Goal: Find specific page/section: Find specific page/section

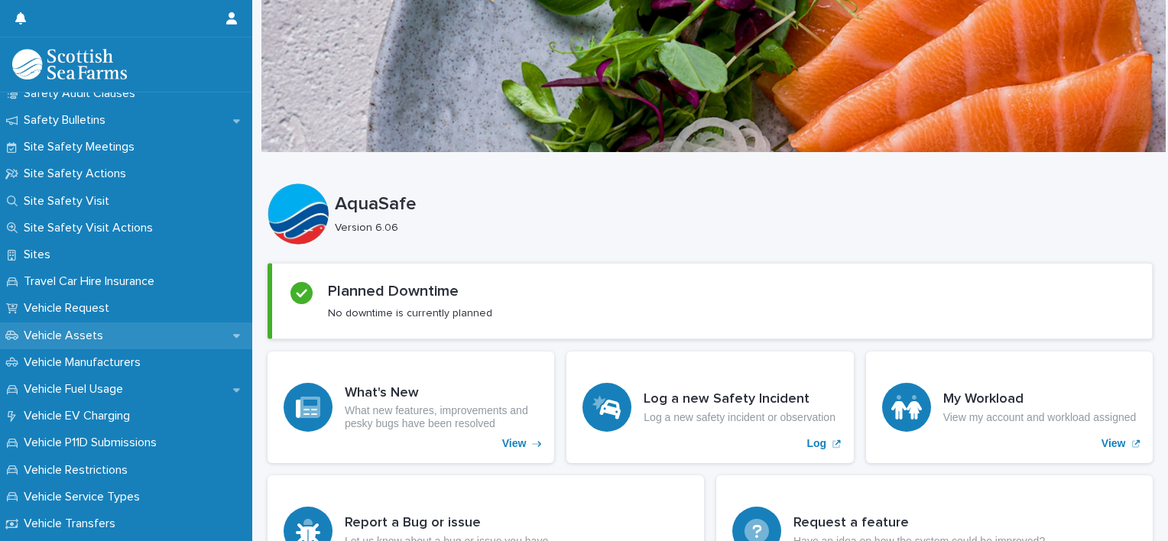
scroll to position [928, 0]
click at [125, 329] on div "Vehicle Assets" at bounding box center [126, 334] width 252 height 27
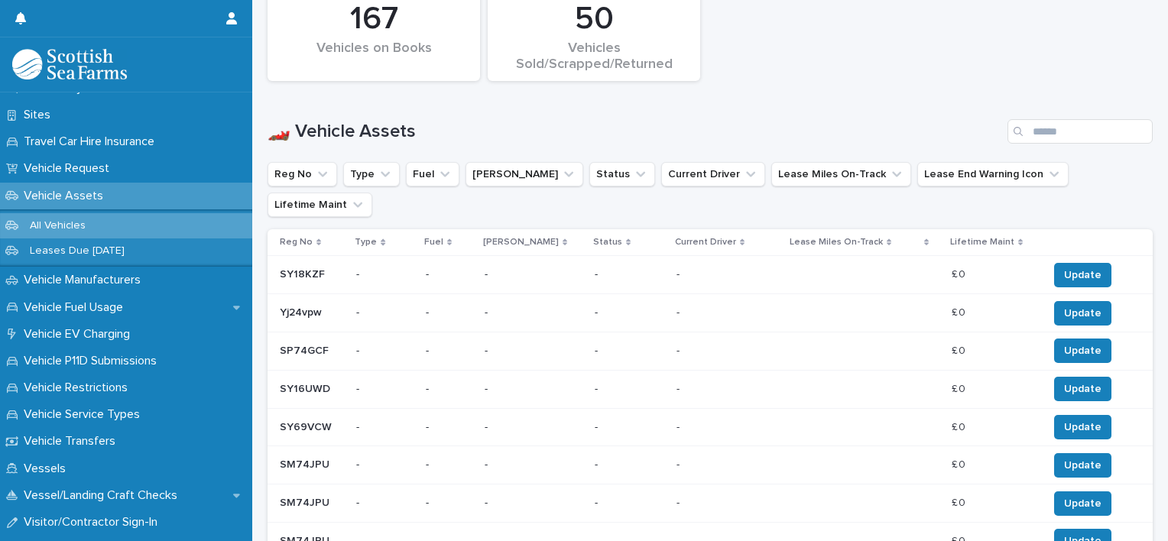
scroll to position [1066, 0]
click at [368, 174] on button "Type" at bounding box center [371, 174] width 57 height 24
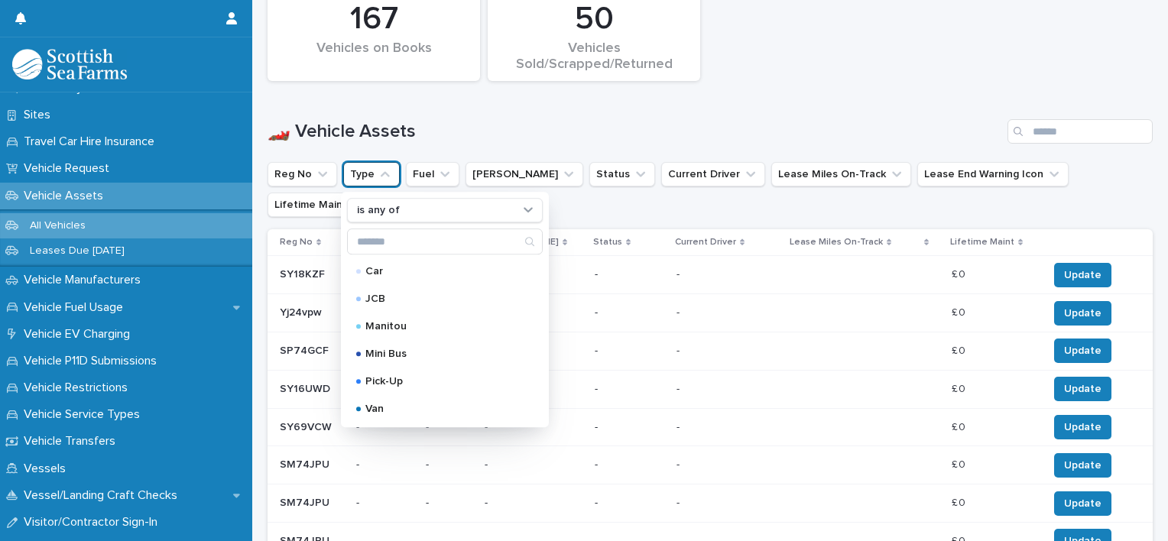
click at [368, 174] on button "Type" at bounding box center [371, 174] width 57 height 24
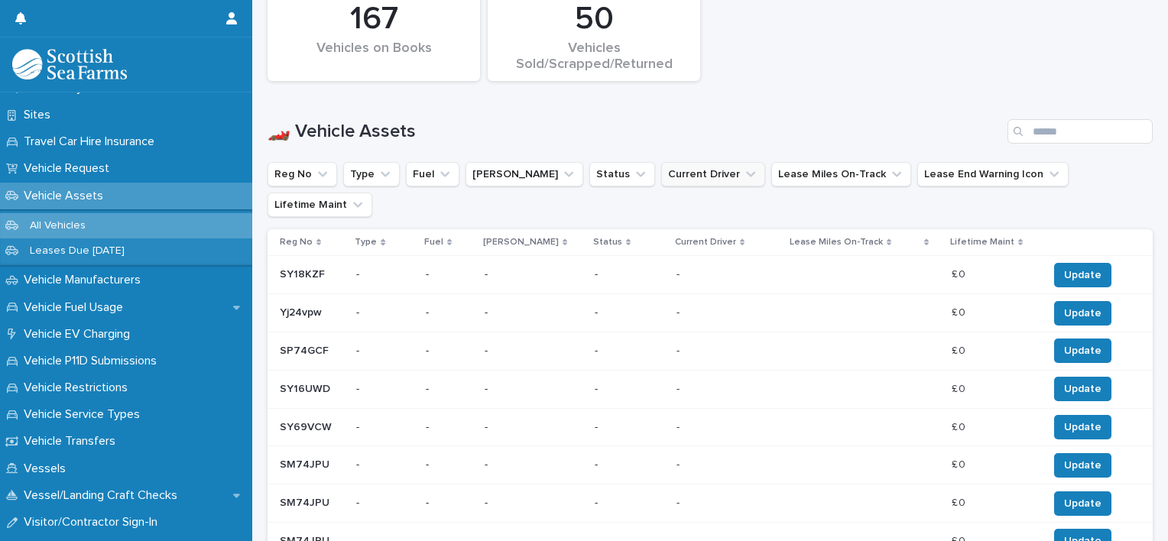
click at [661, 172] on button "Current Driver" at bounding box center [713, 174] width 104 height 24
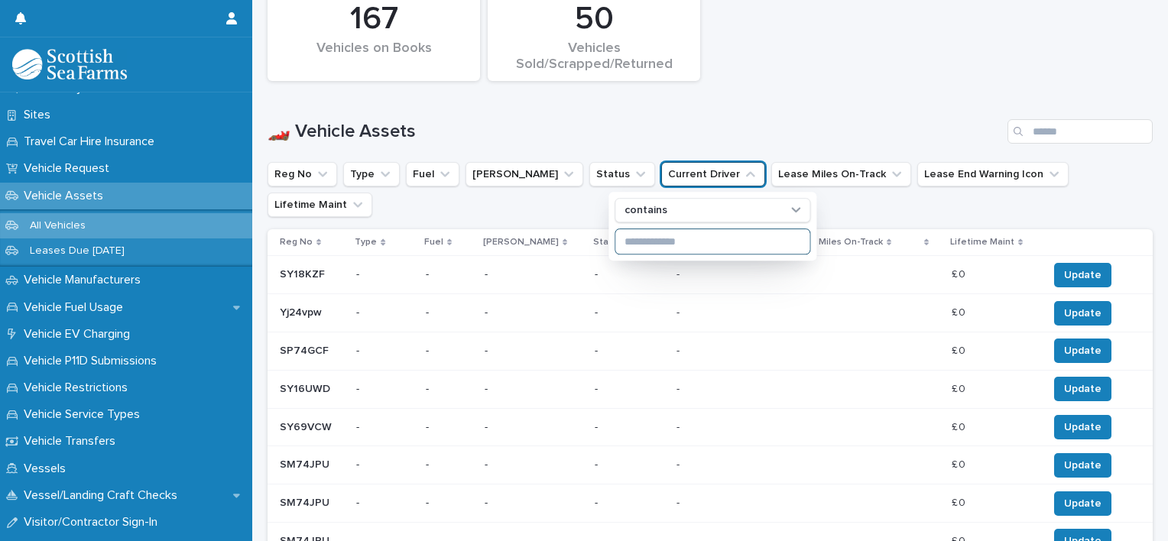
click at [645, 242] on input at bounding box center [712, 241] width 194 height 24
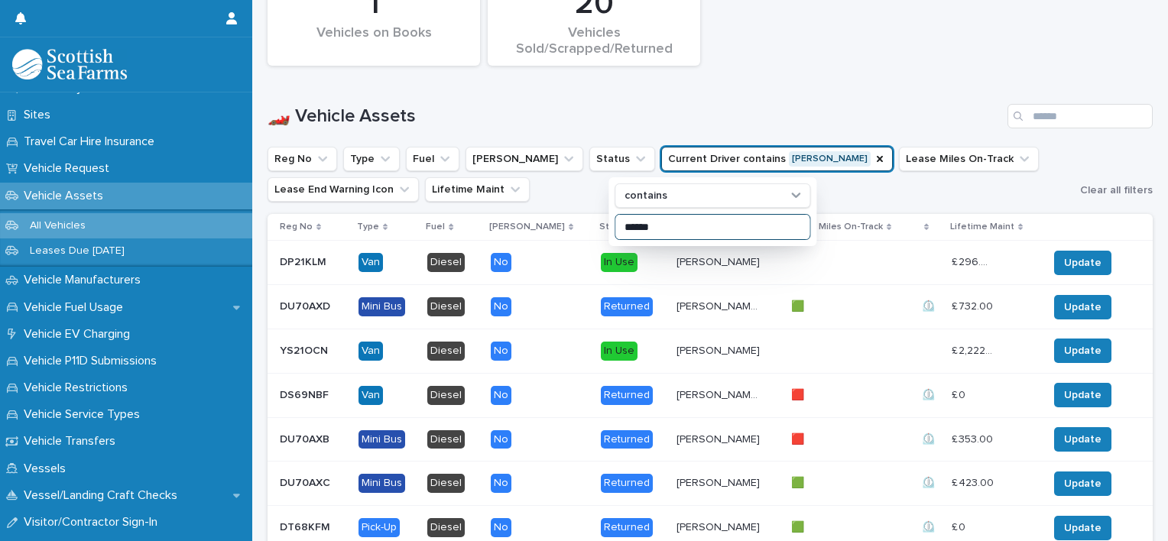
scroll to position [713, 0]
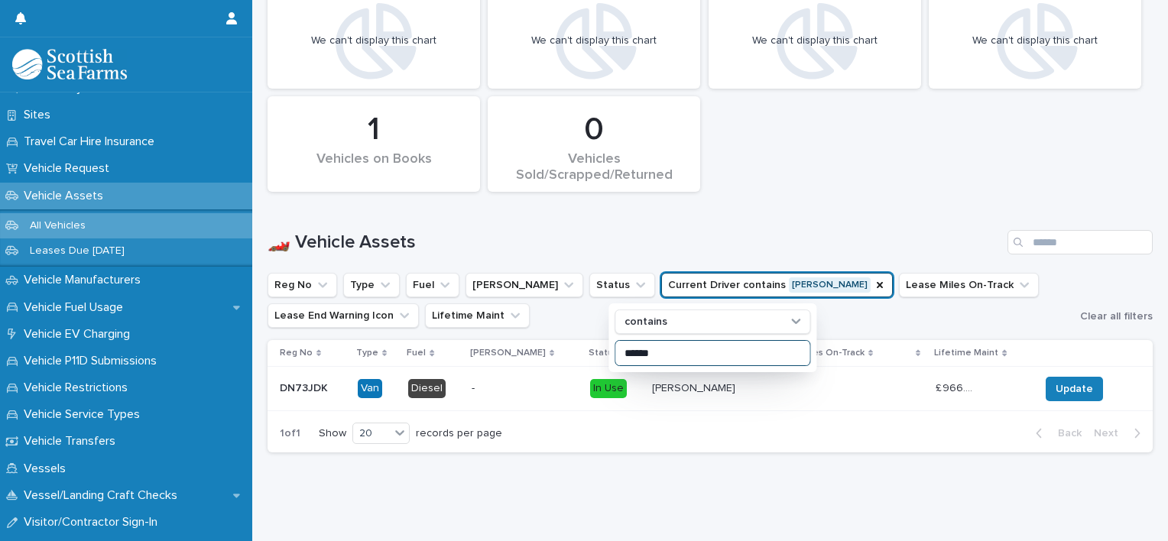
click at [638, 344] on input "******" at bounding box center [712, 353] width 194 height 24
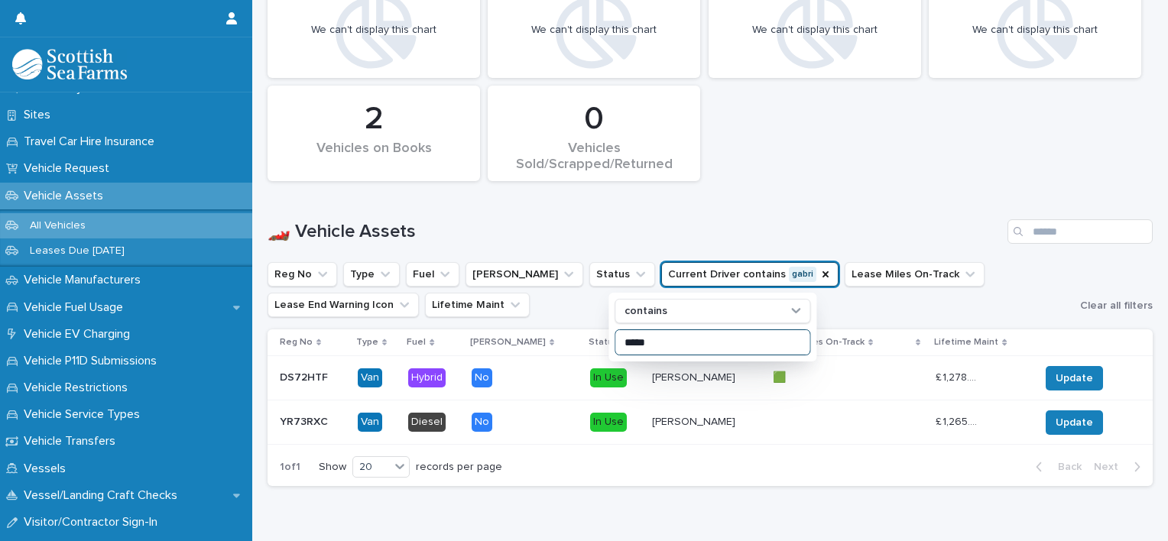
type input "*****"
click at [806, 387] on div "🟩 🟩" at bounding box center [837, 377] width 128 height 25
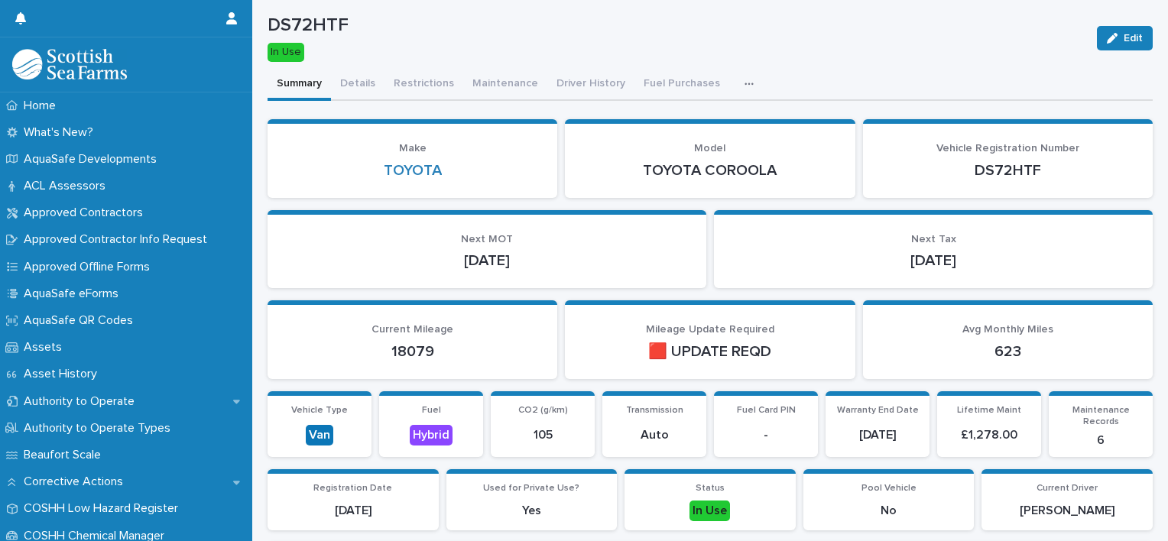
scroll to position [24, 0]
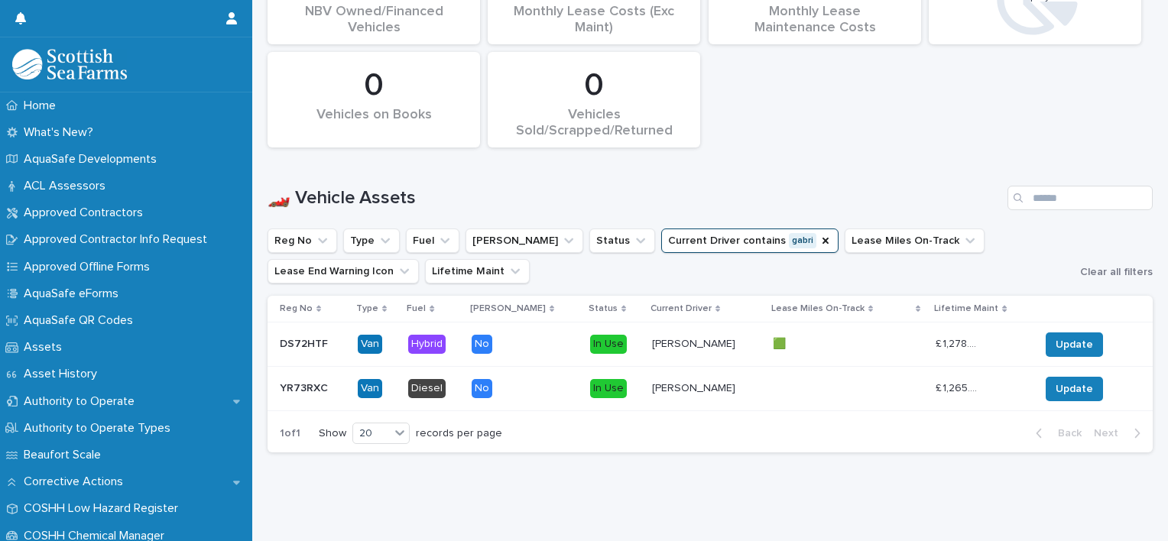
scroll to position [757, 0]
click at [773, 382] on p at bounding box center [815, 388] width 85 height 13
click at [822, 238] on icon "Current Driver" at bounding box center [825, 241] width 6 height 6
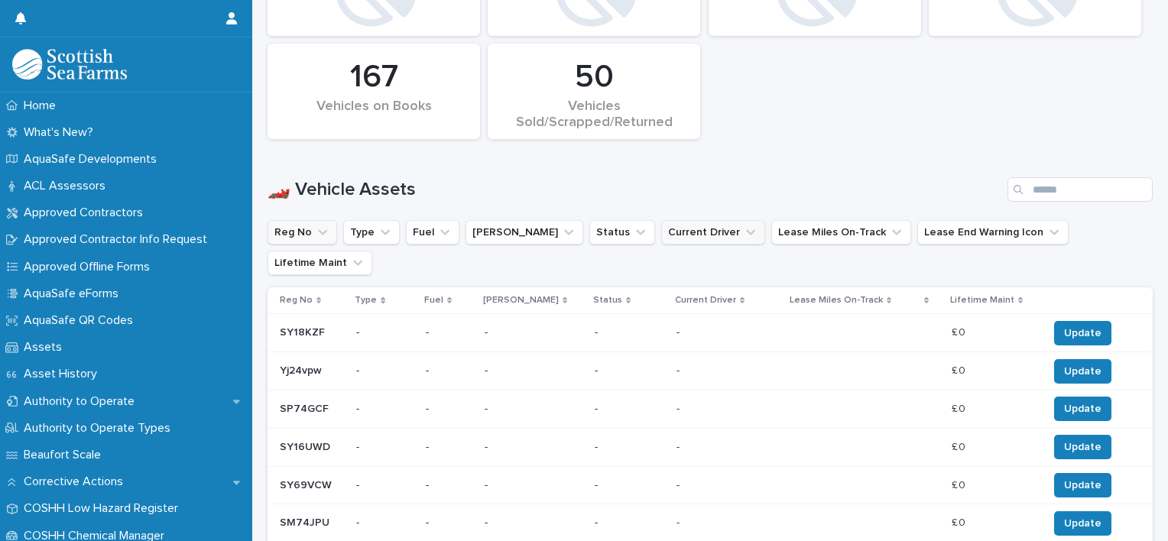
scroll to position [755, 0]
click at [290, 226] on button "Reg No" at bounding box center [302, 232] width 70 height 24
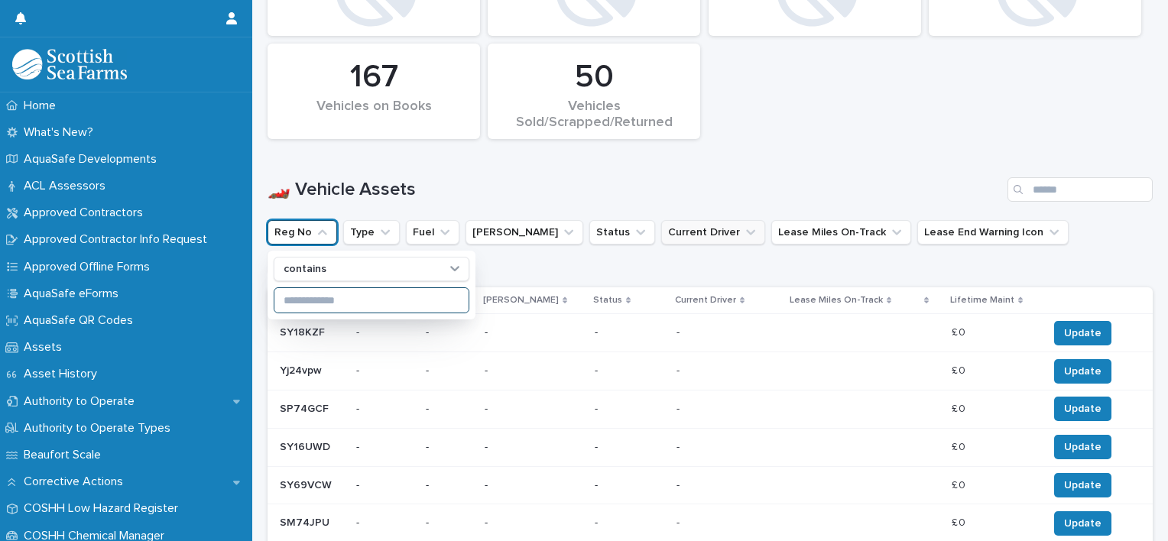
click at [297, 300] on input at bounding box center [371, 300] width 194 height 24
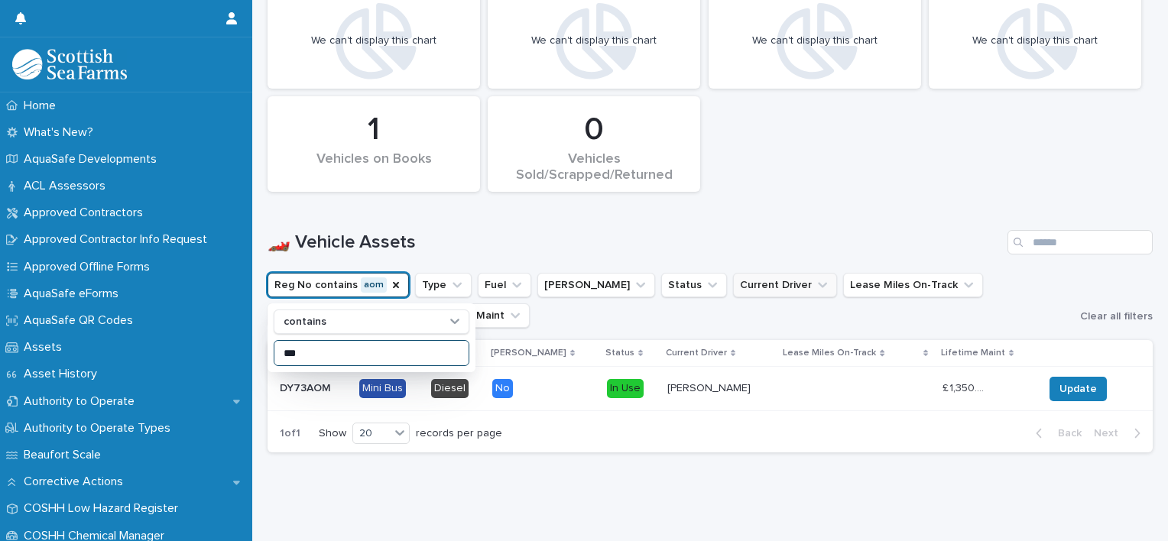
scroll to position [713, 0]
type input "***"
click at [707, 379] on p "[PERSON_NAME]" at bounding box center [710, 387] width 86 height 16
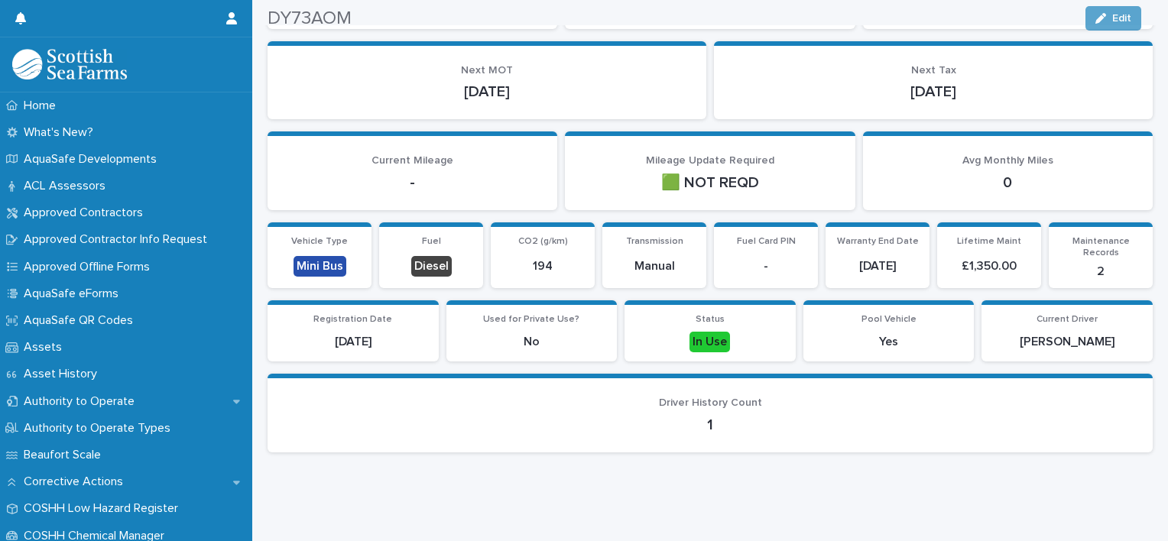
scroll to position [220, 0]
